Goal: Task Accomplishment & Management: Use online tool/utility

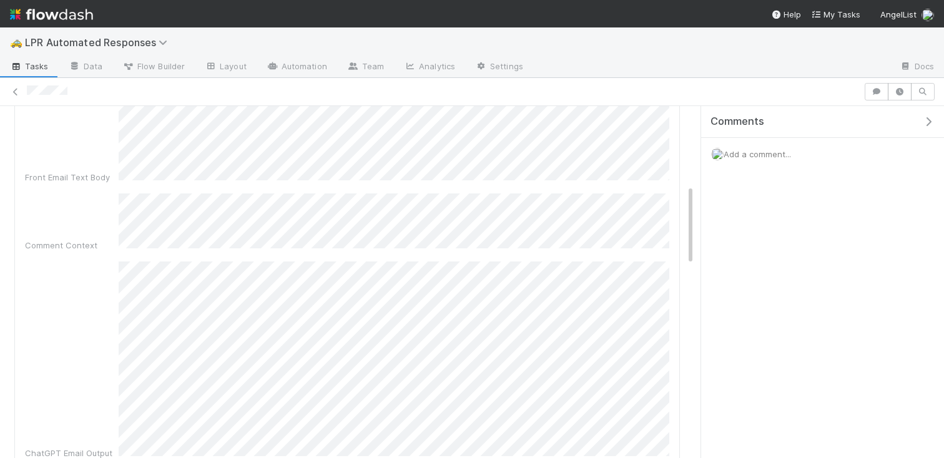
scroll to position [527, 0]
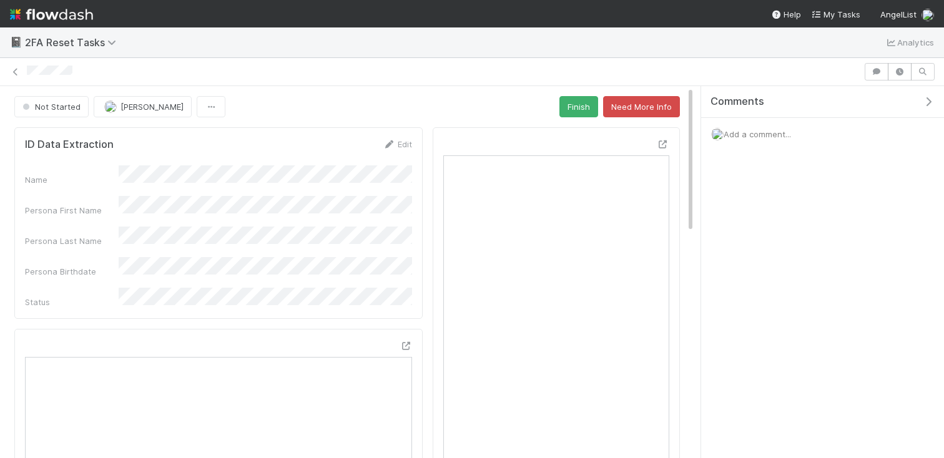
click at [593, 34] on div "📓 2FA Reset Tasks Analytics" at bounding box center [472, 42] width 944 height 30
click at [566, 105] on button "Finish" at bounding box center [578, 106] width 39 height 21
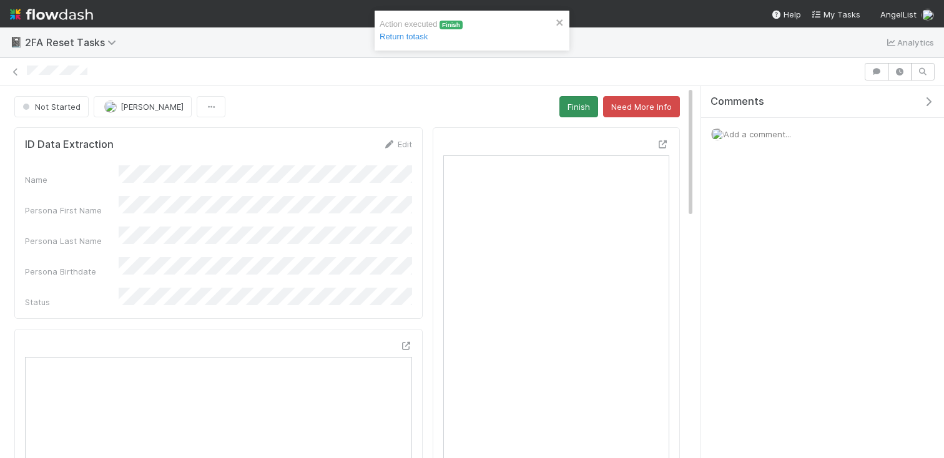
drag, startPoint x: 548, startPoint y: 103, endPoint x: 571, endPoint y: 102, distance: 22.5
click at [553, 102] on div "Not Started [PERSON_NAME] Finish Need More Info" at bounding box center [347, 106] width 666 height 21
click at [571, 102] on button "Finish" at bounding box center [578, 106] width 39 height 21
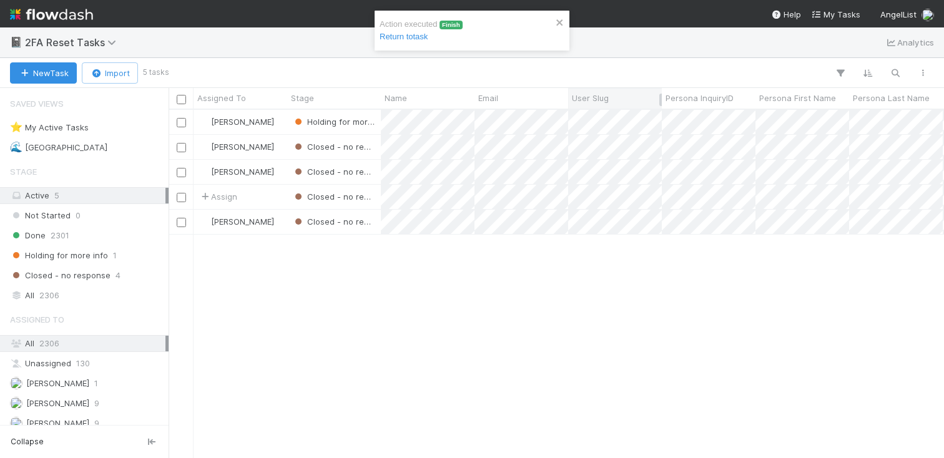
scroll to position [348, 775]
